Goal: Task Accomplishment & Management: Manage account settings

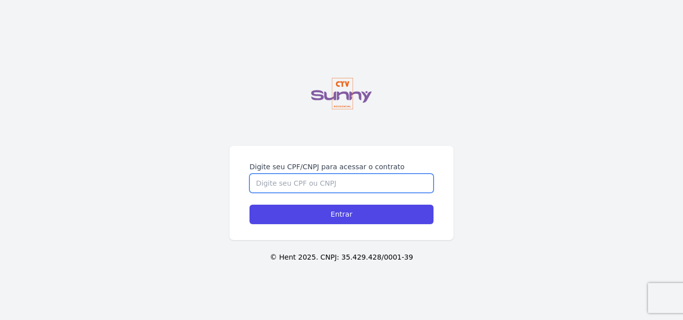
drag, startPoint x: 370, startPoint y: 188, endPoint x: 369, endPoint y: 182, distance: 6.1
click at [370, 187] on input "Digite seu CPF/CNPJ para acessar o contrato" at bounding box center [341, 183] width 184 height 19
type input "05825572759"
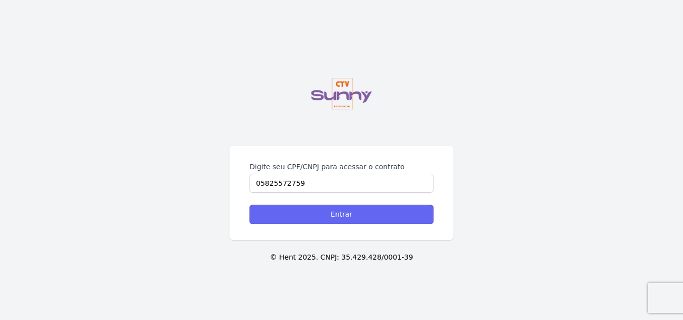
click at [348, 223] on input "Entrar" at bounding box center [341, 214] width 184 height 19
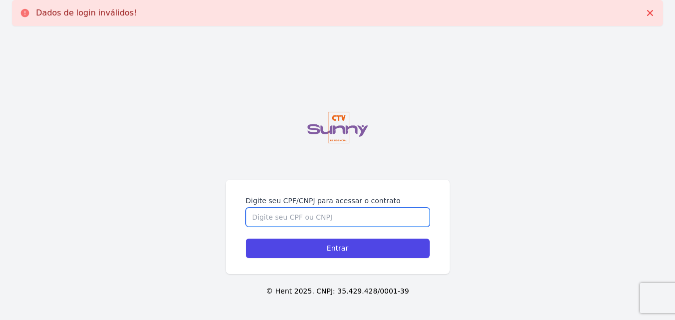
click at [343, 219] on input "Digite seu CPF/CNPJ para acessar o contrato" at bounding box center [338, 217] width 184 height 19
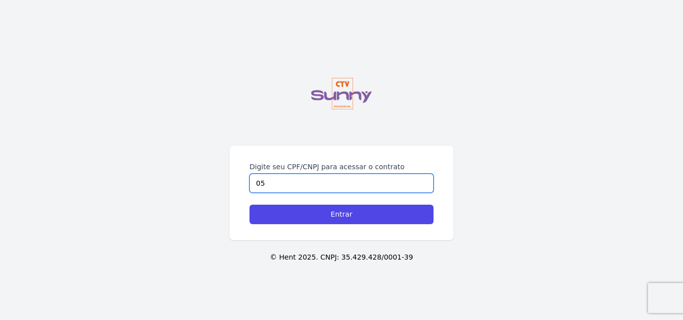
type input "0"
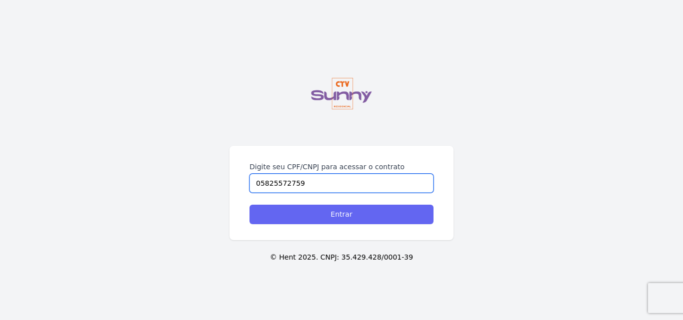
type input "05825572759"
click at [322, 215] on input "Entrar" at bounding box center [341, 214] width 184 height 19
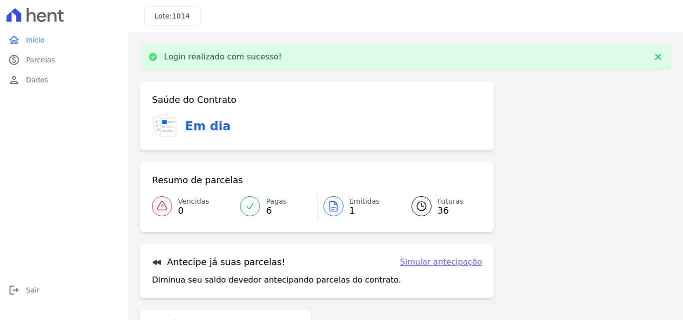
click at [329, 202] on icon at bounding box center [333, 206] width 12 height 12
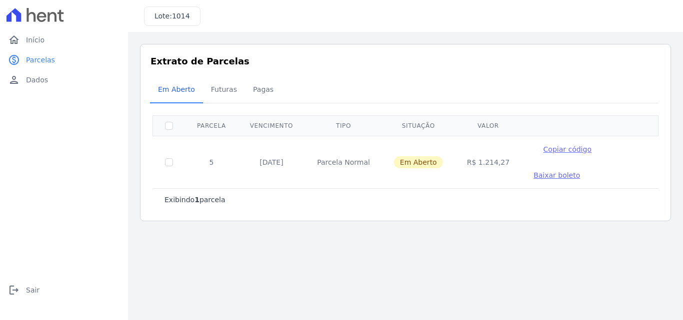
click at [533, 174] on span "Baixar boleto" at bounding box center [556, 175] width 46 height 8
click at [209, 90] on span "Futuras" at bounding box center [224, 89] width 38 height 20
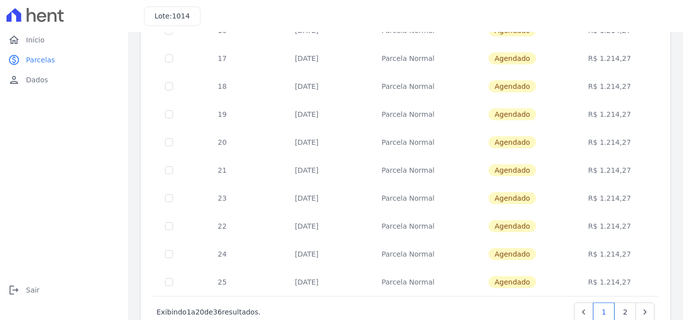
scroll to position [434, 0]
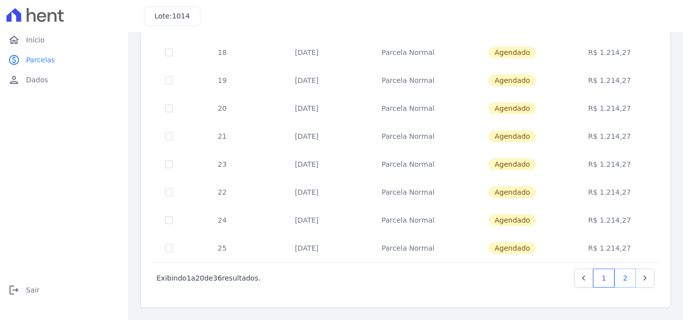
click at [619, 277] on link "2" at bounding box center [624, 278] width 21 height 19
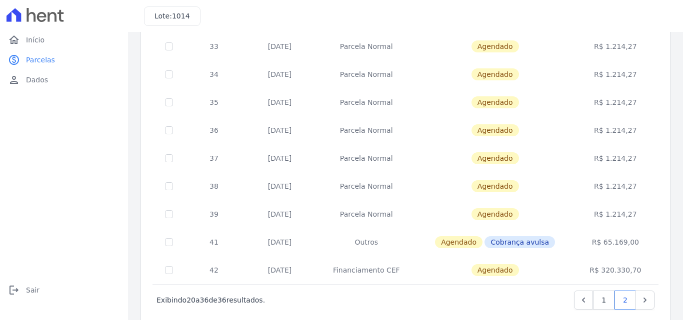
scroll to position [322, 0]
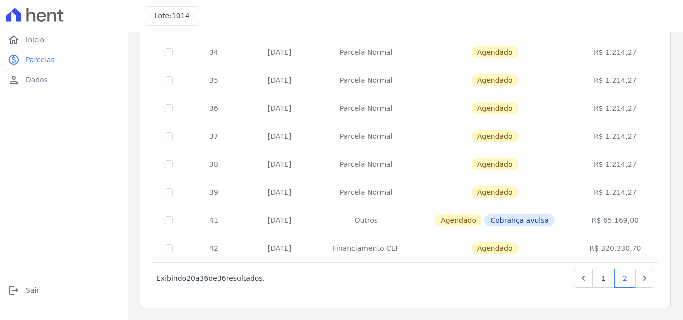
drag, startPoint x: 523, startPoint y: 245, endPoint x: 463, endPoint y: 248, distance: 59.6
click at [463, 248] on td "Agendado" at bounding box center [495, 248] width 158 height 28
click at [434, 239] on td "Agendado" at bounding box center [495, 248] width 158 height 28
drag, startPoint x: 542, startPoint y: 217, endPoint x: 493, endPoint y: 221, distance: 49.2
click at [493, 221] on span "Cobrança avulsa" at bounding box center [519, 220] width 70 height 12
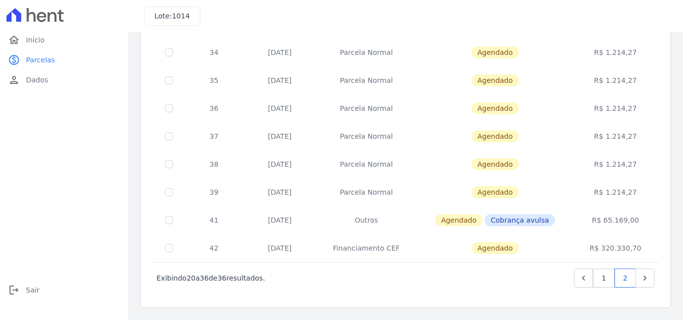
click at [569, 211] on td "Agendado Cobrança avulsa" at bounding box center [495, 220] width 158 height 28
click at [644, 275] on link "Next" at bounding box center [644, 278] width 19 height 19
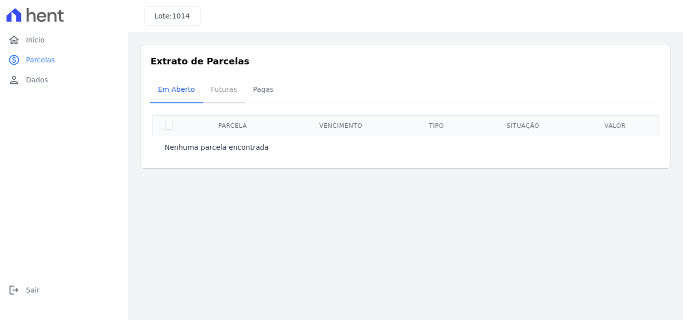
click at [215, 92] on span "Futuras" at bounding box center [224, 89] width 38 height 20
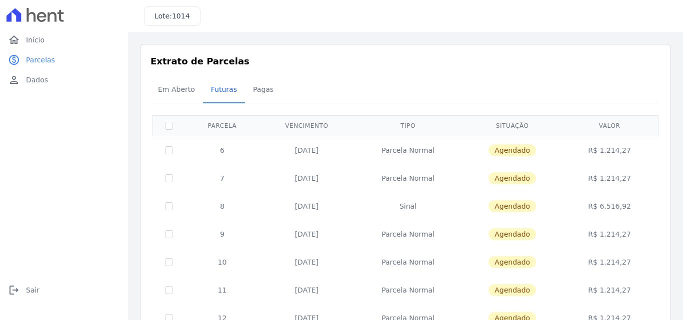
drag, startPoint x: 379, startPoint y: 150, endPoint x: 449, endPoint y: 147, distance: 70.6
click at [449, 147] on td "Parcela Normal" at bounding box center [408, 150] width 108 height 28
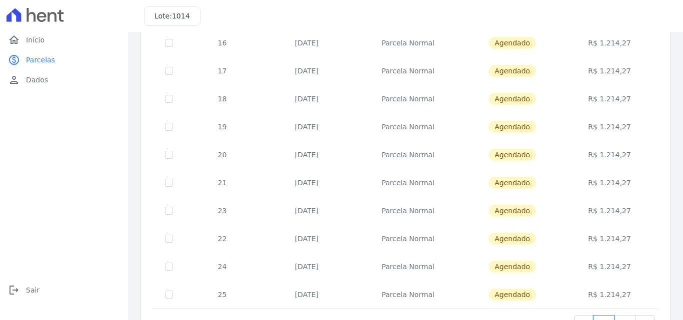
scroll to position [434, 0]
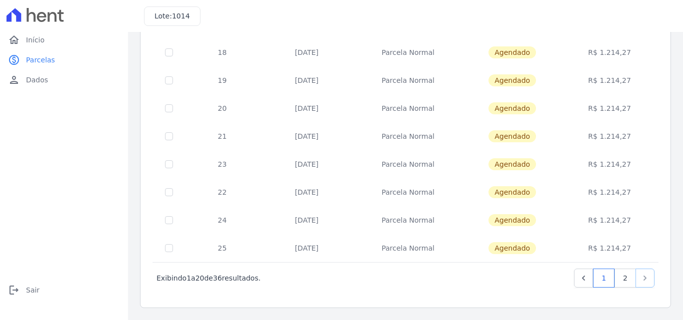
click at [640, 284] on link "Next" at bounding box center [644, 278] width 19 height 19
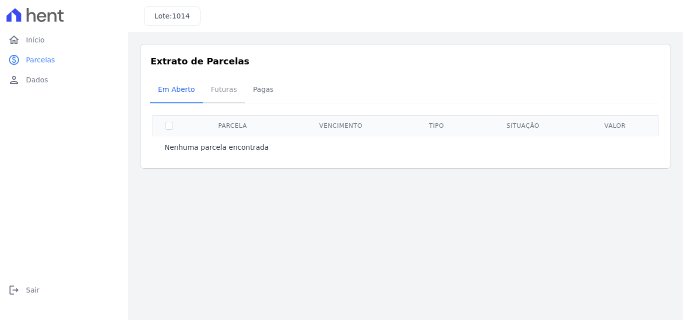
click at [210, 91] on span "Futuras" at bounding box center [224, 89] width 38 height 20
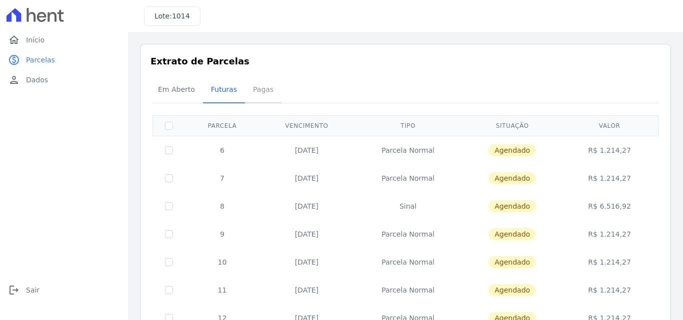
click at [251, 91] on span "Pagas" at bounding box center [263, 89] width 32 height 20
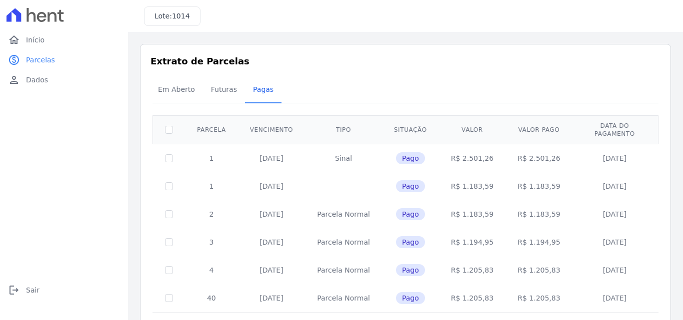
scroll to position [29, 0]
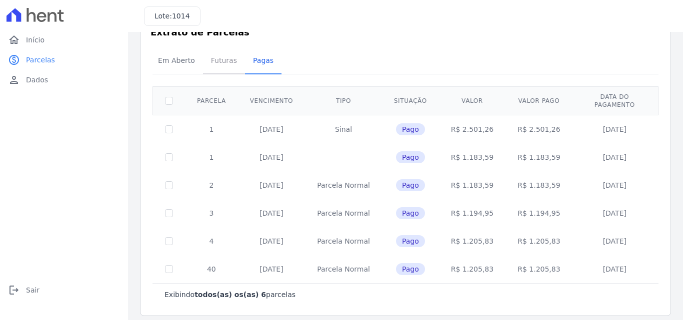
click at [214, 64] on span "Futuras" at bounding box center [224, 60] width 38 height 20
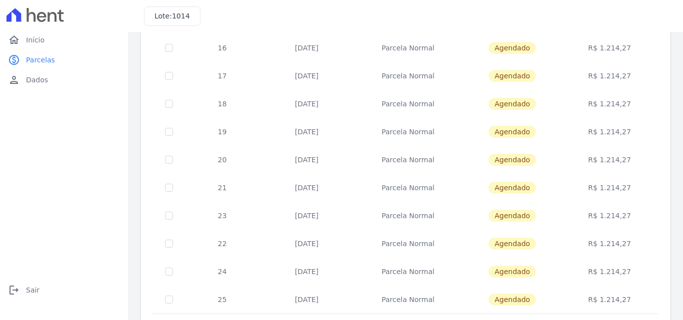
scroll to position [434, 0]
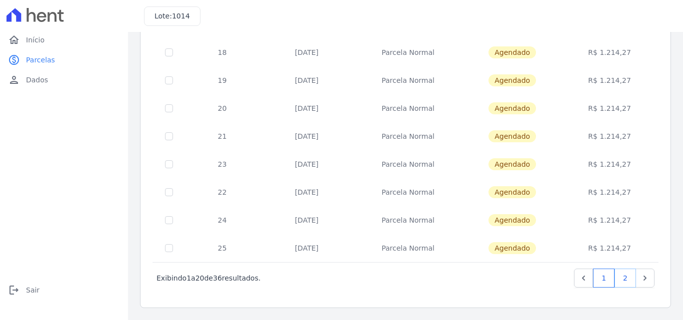
click at [614, 279] on link "2" at bounding box center [624, 278] width 21 height 19
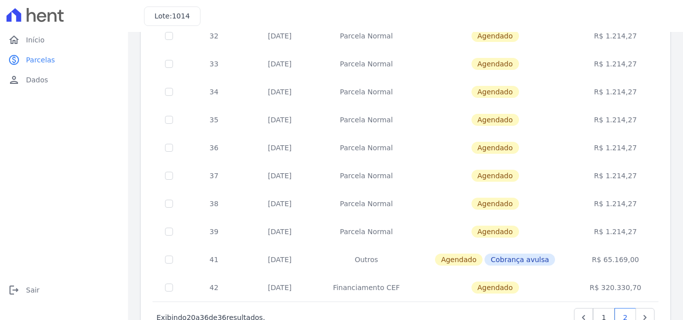
scroll to position [322, 0]
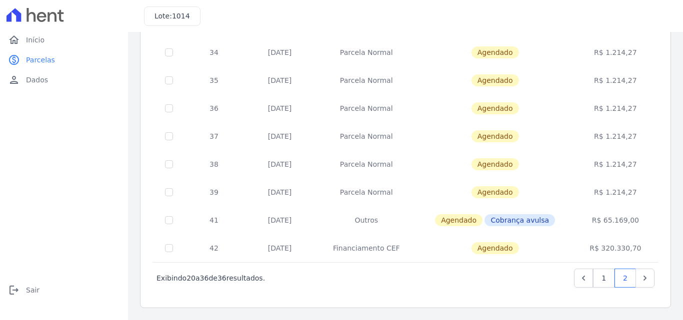
drag, startPoint x: 636, startPoint y: 192, endPoint x: 163, endPoint y: 193, distance: 473.4
click at [163, 193] on tr "39 10/05/2028 Parcela Normal Agendado R$ 1.214,27" at bounding box center [405, 192] width 505 height 28
click at [569, 183] on td "Agendado" at bounding box center [495, 192] width 158 height 28
